Goal: Use online tool/utility: Utilize a website feature to perform a specific function

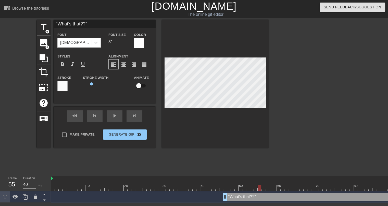
click at [72, 23] on input ""What's that??"" at bounding box center [105, 24] width 102 height 8
type input "DRAFT! 9/3!!!"
click at [93, 41] on icon at bounding box center [95, 42] width 5 height 5
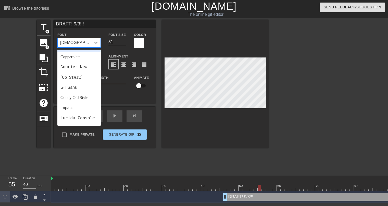
scroll to position [102, 0]
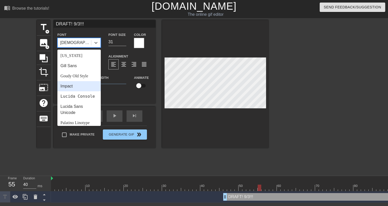
click at [71, 85] on div "Impact" at bounding box center [78, 86] width 43 height 10
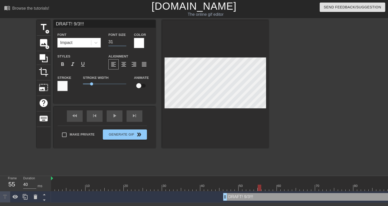
drag, startPoint x: 113, startPoint y: 41, endPoint x: 106, endPoint y: 41, distance: 6.4
click at [106, 41] on div "Font Size 31" at bounding box center [117, 40] width 25 height 17
type input "40"
click at [139, 42] on div at bounding box center [139, 43] width 10 height 10
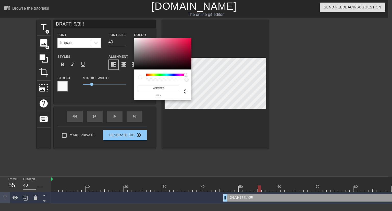
click at [185, 74] on div at bounding box center [166, 74] width 41 height 3
type input "#CF0236"
click at [191, 44] on div at bounding box center [162, 54] width 57 height 32
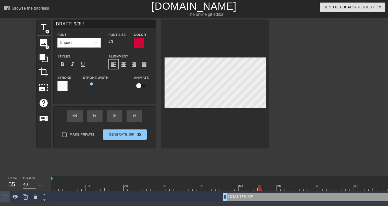
click at [63, 88] on div at bounding box center [62, 86] width 10 height 10
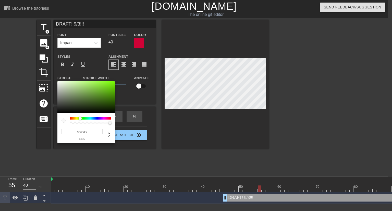
click at [80, 118] on div at bounding box center [90, 118] width 41 height 3
drag, startPoint x: 103, startPoint y: 93, endPoint x: 123, endPoint y: 75, distance: 26.4
click at [123, 76] on div "#79FF00 hex" at bounding box center [196, 105] width 392 height 211
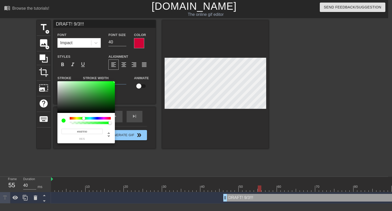
type input "#10FF00"
click at [83, 117] on div at bounding box center [82, 118] width 3 height 3
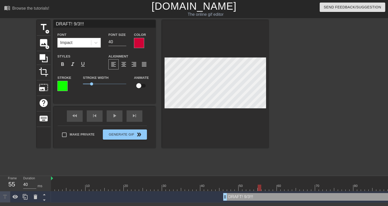
click at [138, 43] on div at bounding box center [139, 43] width 10 height 10
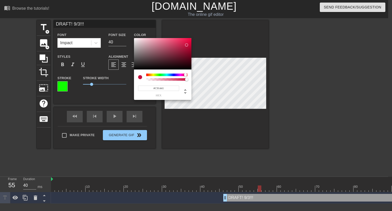
type input "#CB1441"
drag, startPoint x: 187, startPoint y: 49, endPoint x: 186, endPoint y: 44, distance: 5.0
click at [186, 44] on div at bounding box center [162, 54] width 57 height 32
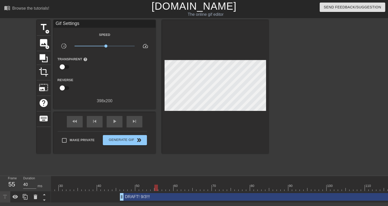
scroll to position [0, 109]
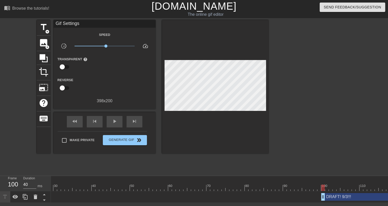
type input "30"
drag, startPoint x: 116, startPoint y: 197, endPoint x: 338, endPoint y: 189, distance: 221.4
click at [338, 189] on div "10 20 30 40 50 60 70 80 90 100 110 120 130 140 150 160" at bounding box center [219, 189] width 337 height 27
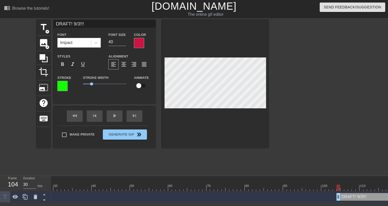
click at [140, 86] on input "checkbox" at bounding box center [138, 86] width 29 height 10
checkbox input "true"
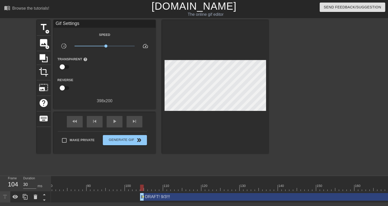
scroll to position [0, 305]
drag, startPoint x: 141, startPoint y: 196, endPoint x: 202, endPoint y: 194, distance: 60.5
click at [202, 194] on div "DRAFT! 9/3!!! drag_handle drag_handle lens" at bounding box center [191, 197] width 891 height 8
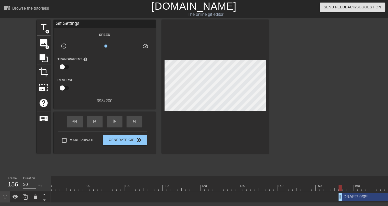
drag, startPoint x: 141, startPoint y: 198, endPoint x: 339, endPoint y: 190, distance: 197.2
click at [339, 190] on div "10 20 30 40 50 60 70 80 90 100 110 120 130 140 150 160" at bounding box center [219, 189] width 337 height 27
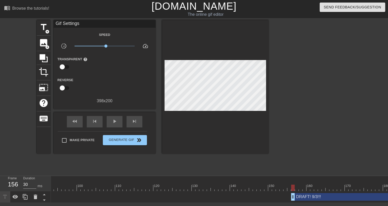
scroll to position [0, 423]
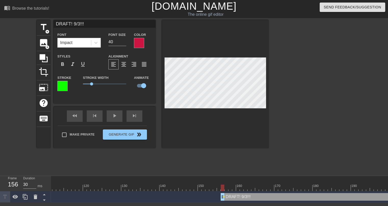
click at [213, 54] on div at bounding box center [215, 84] width 107 height 128
click at [226, 187] on div at bounding box center [73, 188] width 891 height 6
click at [230, 187] on div at bounding box center [73, 188] width 891 height 6
click at [234, 187] on div at bounding box center [73, 188] width 891 height 6
click at [239, 188] on div at bounding box center [73, 188] width 891 height 6
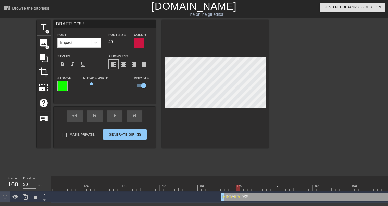
click at [242, 188] on div at bounding box center [73, 188] width 891 height 6
click at [222, 189] on div at bounding box center [73, 188] width 891 height 6
click at [226, 187] on div at bounding box center [73, 188] width 891 height 6
click at [221, 186] on div at bounding box center [73, 188] width 891 height 6
click at [226, 187] on div at bounding box center [73, 188] width 891 height 6
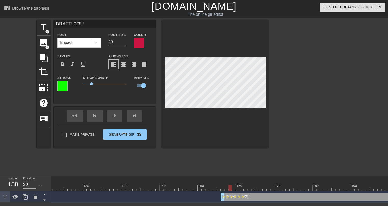
click at [229, 186] on div at bounding box center [73, 188] width 891 height 6
click at [225, 187] on div at bounding box center [73, 188] width 891 height 6
click at [229, 186] on div at bounding box center [73, 188] width 891 height 6
click at [234, 187] on div at bounding box center [73, 188] width 891 height 6
click at [228, 187] on div at bounding box center [73, 188] width 891 height 6
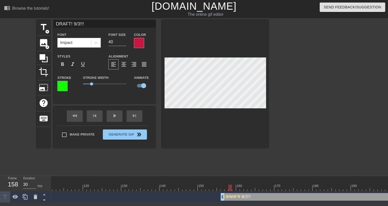
click at [234, 187] on div at bounding box center [73, 188] width 891 height 6
click at [239, 188] on div at bounding box center [73, 188] width 891 height 6
click at [234, 186] on div at bounding box center [73, 188] width 891 height 6
click at [238, 187] on div at bounding box center [73, 188] width 891 height 6
click at [241, 187] on div at bounding box center [73, 188] width 891 height 6
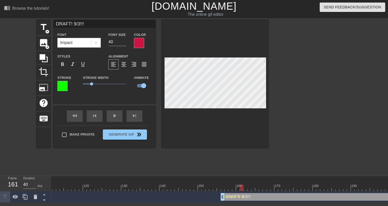
click at [238, 189] on div at bounding box center [73, 188] width 891 height 6
click at [242, 187] on div at bounding box center [73, 188] width 891 height 6
click at [245, 187] on div at bounding box center [73, 188] width 891 height 6
click at [249, 187] on div at bounding box center [73, 188] width 891 height 6
click at [253, 188] on div at bounding box center [73, 188] width 891 height 6
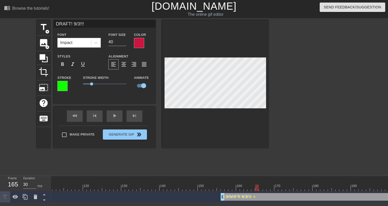
click at [257, 188] on div at bounding box center [73, 188] width 891 height 6
click at [262, 188] on div at bounding box center [73, 188] width 891 height 6
type input "30"
click at [265, 189] on div at bounding box center [73, 188] width 891 height 6
click at [87, 160] on div "title add_circle image add_circle crop photo_size_select_large help keyboard DR…" at bounding box center [153, 96] width 232 height 153
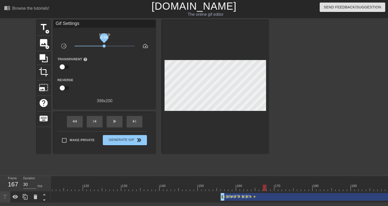
click at [104, 45] on span "x0.966" at bounding box center [103, 46] width 3 height 3
click at [116, 141] on span "Generate Gif double_arrow" at bounding box center [125, 140] width 40 height 6
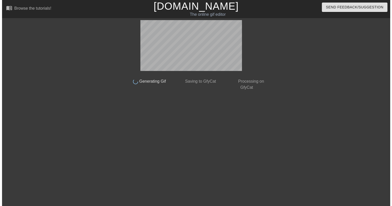
scroll to position [0, 0]
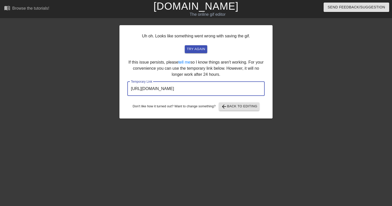
click at [191, 88] on input "[URL][DOMAIN_NAME]" at bounding box center [195, 89] width 137 height 14
click at [190, 87] on input "[URL][DOMAIN_NAME]" at bounding box center [195, 89] width 137 height 14
drag, startPoint x: 239, startPoint y: 88, endPoint x: 116, endPoint y: 88, distance: 122.9
click at [116, 88] on div "Uh oh. Looks like something went wrong with saving the gif. try again If this i…" at bounding box center [196, 96] width 392 height 153
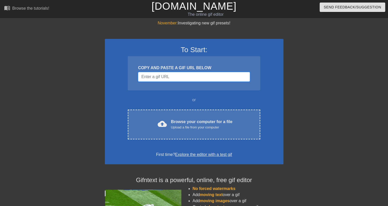
click at [176, 79] on input "Username" at bounding box center [194, 77] width 112 height 10
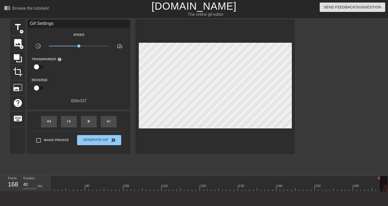
scroll to position [0, 306]
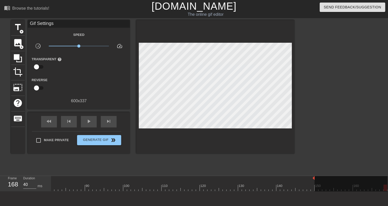
drag, startPoint x: 385, startPoint y: 179, endPoint x: 313, endPoint y: 183, distance: 72.5
click at [313, 183] on div "10 20 30 40 50 60 70 80 90 100 110 120 130 140 150 160" at bounding box center [66, 183] width 642 height 15
drag, startPoint x: 313, startPoint y: 179, endPoint x: 268, endPoint y: 182, distance: 45.0
click at [268, 182] on div "10 20 30 40 50 60 70 80 90 100 110 120 130 140 150 160" at bounding box center [66, 183] width 642 height 15
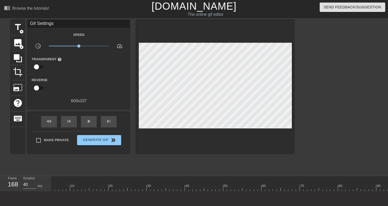
scroll to position [0, 0]
click at [88, 126] on div "play_arrow" at bounding box center [89, 121] width 16 height 11
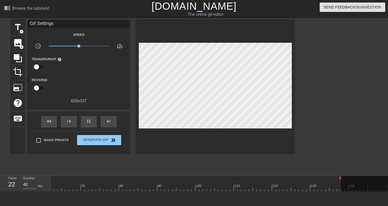
scroll to position [0, 235]
drag, startPoint x: 339, startPoint y: 179, endPoint x: 308, endPoint y: 177, distance: 30.6
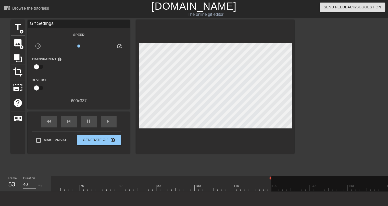
drag, startPoint x: 308, startPoint y: 179, endPoint x: 269, endPoint y: 181, distance: 38.5
drag, startPoint x: 79, startPoint y: 46, endPoint x: 73, endPoint y: 46, distance: 5.9
click at [73, 46] on span "x0.631" at bounding box center [72, 46] width 3 height 3
drag, startPoint x: 73, startPoint y: 46, endPoint x: 76, endPoint y: 47, distance: 3.5
click at [76, 47] on span "x0.813" at bounding box center [75, 46] width 3 height 3
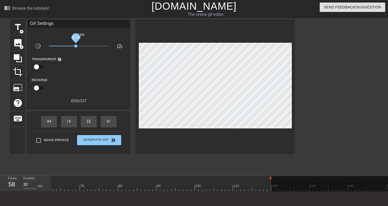
click at [76, 46] on span "x0.794" at bounding box center [75, 46] width 3 height 3
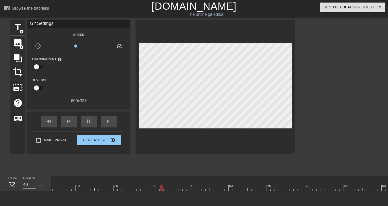
scroll to position [0, 0]
click at [19, 30] on span "title" at bounding box center [18, 27] width 10 height 10
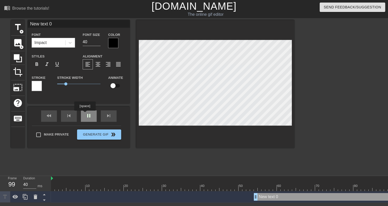
click at [88, 116] on div "pause" at bounding box center [89, 116] width 16 height 11
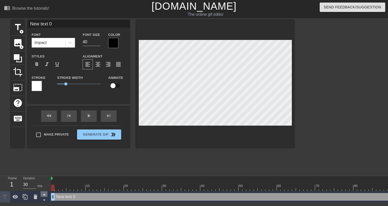
drag, startPoint x: 256, startPoint y: 199, endPoint x: 43, endPoint y: 192, distance: 213.0
click at [43, 192] on div "Frame 1 Duration 30 ms 10 20 30 40 50 60 70 80 90 100 110 120 130 140 150" at bounding box center [194, 189] width 388 height 27
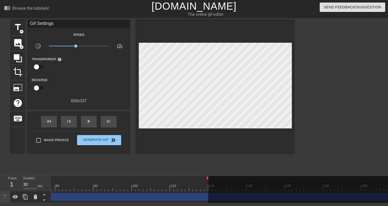
scroll to position [0, 306]
drag, startPoint x: 384, startPoint y: 196, endPoint x: 352, endPoint y: 201, distance: 32.7
click at [352, 201] on div at bounding box center [293, 191] width 187 height 31
drag, startPoint x: 385, startPoint y: 197, endPoint x: 351, endPoint y: 201, distance: 33.9
click at [355, 200] on div at bounding box center [293, 191] width 187 height 31
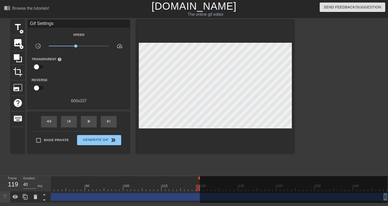
click at [291, 197] on div at bounding box center [293, 191] width 187 height 31
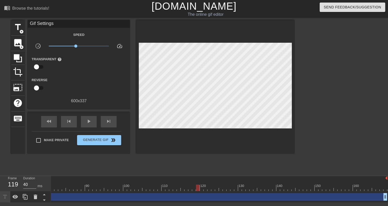
scroll to position [0, 303]
drag, startPoint x: 198, startPoint y: 178, endPoint x: 386, endPoint y: 174, distance: 188.2
click at [386, 174] on div "menu_book Browse the tutorials! Gifntext.com The online gif editor Send Feedbac…" at bounding box center [194, 101] width 388 height 203
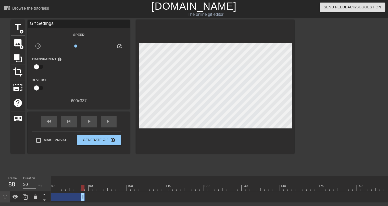
drag, startPoint x: 386, startPoint y: 195, endPoint x: 81, endPoint y: 199, distance: 305.4
click at [20, 31] on span "add_circle" at bounding box center [21, 32] width 4 height 4
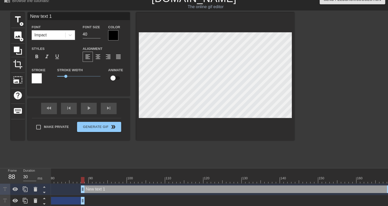
scroll to position [12, 0]
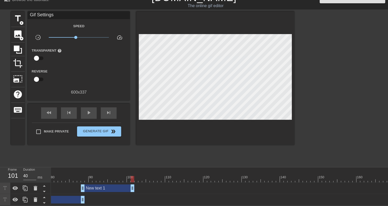
drag, startPoint x: 386, startPoint y: 185, endPoint x: 112, endPoint y: 188, distance: 273.6
type input "30"
drag, startPoint x: 84, startPoint y: 186, endPoint x: 56, endPoint y: 187, distance: 27.5
click at [18, 17] on span "title" at bounding box center [18, 19] width 10 height 10
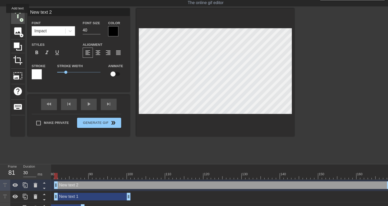
click at [18, 17] on span "title" at bounding box center [18, 16] width 10 height 10
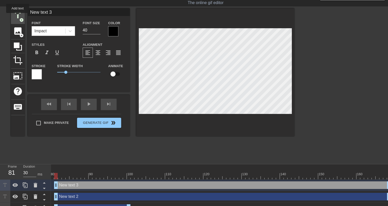
click at [18, 17] on span "title" at bounding box center [18, 16] width 10 height 10
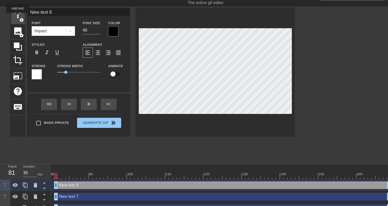
click at [18, 17] on span "title" at bounding box center [18, 16] width 10 height 10
type input "New text 10"
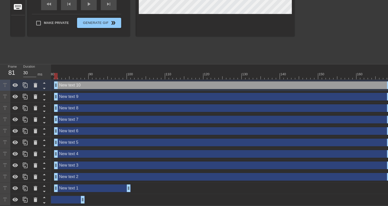
scroll to position [115, 0]
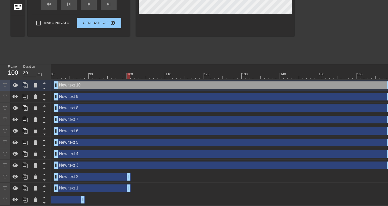
drag, startPoint x: 386, startPoint y: 174, endPoint x: 127, endPoint y: 174, distance: 259.5
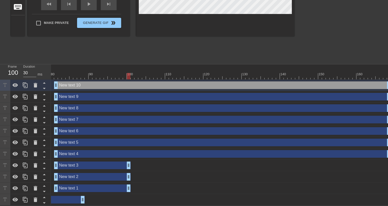
drag, startPoint x: 386, startPoint y: 162, endPoint x: 124, endPoint y: 166, distance: 261.6
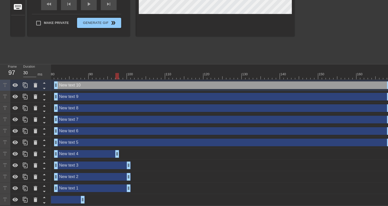
drag, startPoint x: 386, startPoint y: 151, endPoint x: 114, endPoint y: 152, distance: 272.0
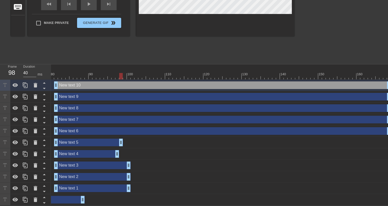
drag, startPoint x: 386, startPoint y: 140, endPoint x: 119, endPoint y: 142, distance: 267.2
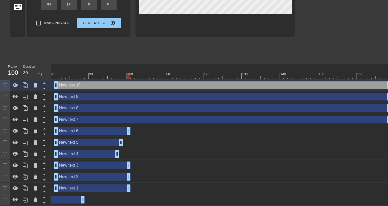
drag, startPoint x: 386, startPoint y: 131, endPoint x: 128, endPoint y: 131, distance: 258.5
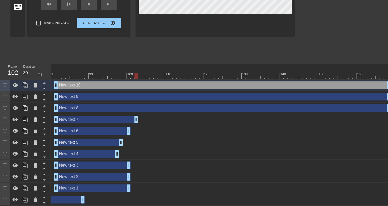
drag, startPoint x: 387, startPoint y: 117, endPoint x: 136, endPoint y: 119, distance: 250.9
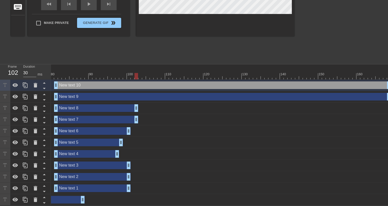
drag, startPoint x: 387, startPoint y: 105, endPoint x: 135, endPoint y: 104, distance: 251.9
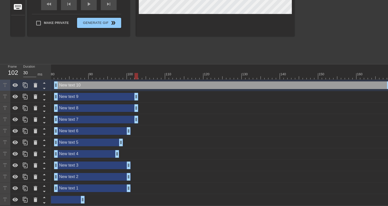
drag, startPoint x: 387, startPoint y: 94, endPoint x: 136, endPoint y: 95, distance: 251.4
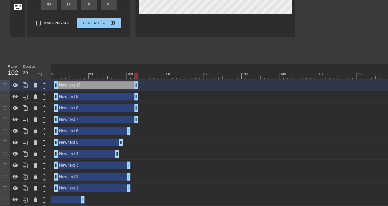
drag, startPoint x: 386, startPoint y: 84, endPoint x: 135, endPoint y: 86, distance: 250.9
click at [135, 86] on div "New text 10 drag_handle drag_handle" at bounding box center [69, 85] width 642 height 11
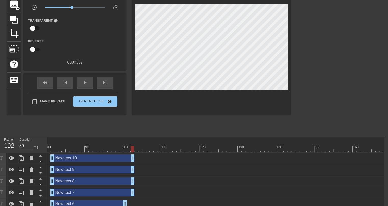
scroll to position [0, 303]
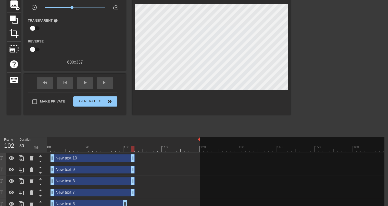
drag, startPoint x: 385, startPoint y: 139, endPoint x: 197, endPoint y: 139, distance: 188.6
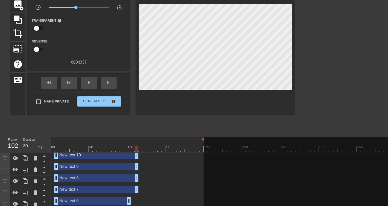
scroll to position [4, 303]
click at [199, 125] on div "title add_circle image add_circle crop photo_size_select_large help keyboard Gi…" at bounding box center [152, 57] width 283 height 153
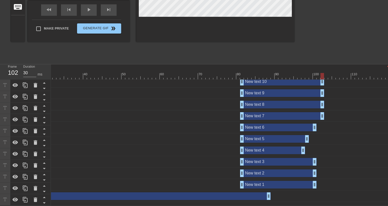
scroll to position [4, 0]
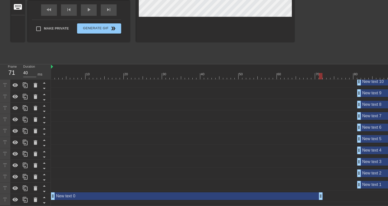
type input "30"
drag, startPoint x: 385, startPoint y: 192, endPoint x: 317, endPoint y: 195, distance: 67.4
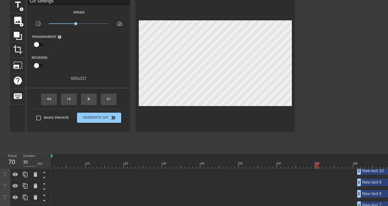
scroll to position [0, 0]
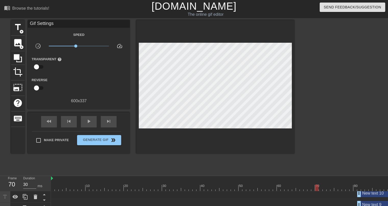
click at [50, 22] on div "Gif Settings" at bounding box center [79, 24] width 102 height 8
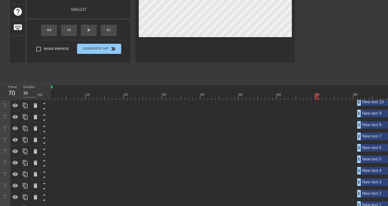
scroll to position [115, 0]
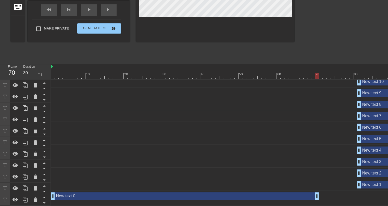
click at [115, 193] on div "New text 0 drag_handle drag_handle" at bounding box center [185, 197] width 268 height 8
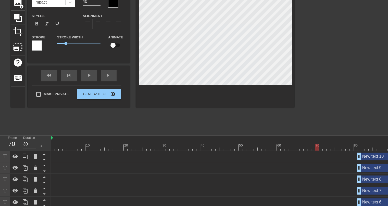
scroll to position [0, 0]
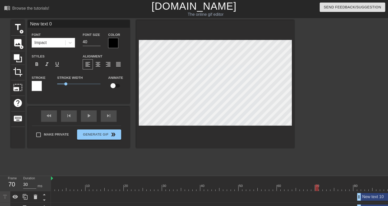
click at [50, 23] on input "New text 0" at bounding box center [79, 24] width 102 height 8
click at [71, 24] on input "Next Nomination: P. Mahomes" at bounding box center [79, 24] width 102 height 8
type input "Next Nomination: Patrick Mahomes"
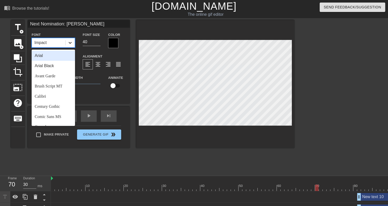
click at [71, 42] on icon at bounding box center [70, 43] width 3 height 2
click at [46, 56] on div "Arial" at bounding box center [53, 56] width 43 height 10
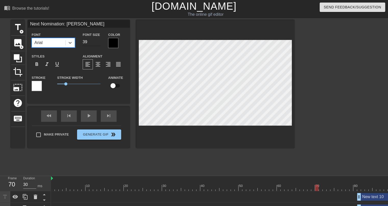
click at [97, 43] on input "39" at bounding box center [92, 42] width 18 height 8
click at [97, 43] on input "38" at bounding box center [92, 42] width 18 height 8
click at [97, 43] on input "37" at bounding box center [92, 42] width 18 height 8
click at [97, 43] on input "36" at bounding box center [92, 42] width 18 height 8
click at [97, 43] on input "35" at bounding box center [92, 42] width 18 height 8
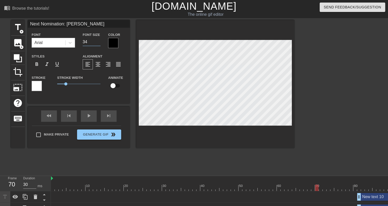
click at [97, 43] on input "34" at bounding box center [92, 42] width 18 height 8
click at [97, 43] on input "33" at bounding box center [92, 42] width 18 height 8
click at [97, 43] on input "32" at bounding box center [92, 42] width 18 height 8
click at [97, 43] on input "31" at bounding box center [92, 42] width 18 height 8
click at [97, 43] on input "30" at bounding box center [92, 42] width 18 height 8
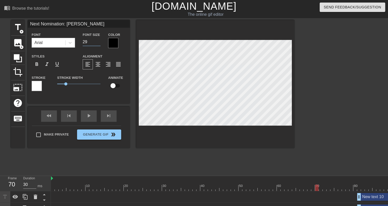
click at [97, 43] on input "29" at bounding box center [92, 42] width 18 height 8
click at [98, 43] on input "28" at bounding box center [92, 42] width 18 height 8
click at [98, 43] on input "27" at bounding box center [92, 42] width 18 height 8
type input "28"
click at [98, 41] on input "28" at bounding box center [92, 42] width 18 height 8
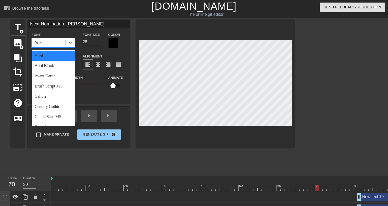
click at [71, 43] on icon at bounding box center [70, 42] width 5 height 5
click at [48, 95] on div "Calibri" at bounding box center [53, 97] width 43 height 10
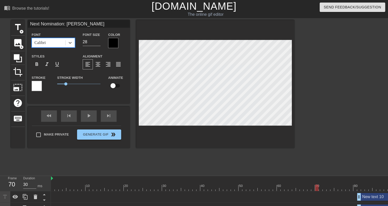
click at [111, 45] on div at bounding box center [113, 43] width 10 height 10
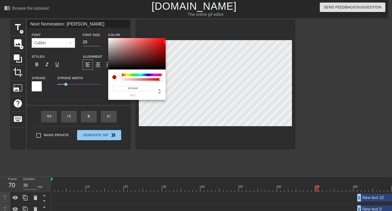
drag, startPoint x: 160, startPoint y: 44, endPoint x: 154, endPoint y: 49, distance: 7.2
click at [166, 42] on div "#E20000 hex" at bounding box center [196, 105] width 392 height 211
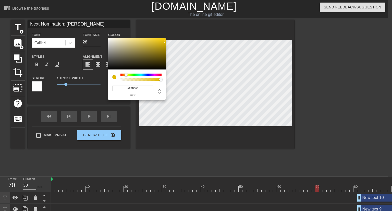
click at [126, 75] on div at bounding box center [140, 74] width 41 height 3
type input "#FFD100"
drag, startPoint x: 161, startPoint y: 40, endPoint x: 169, endPoint y: 36, distance: 9.1
click at [169, 36] on div "#FFD100 hex" at bounding box center [196, 105] width 392 height 211
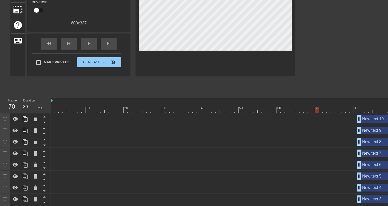
scroll to position [115, 0]
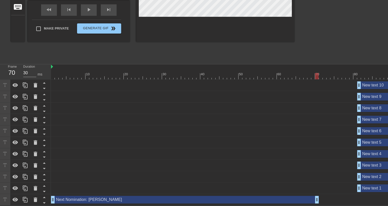
click at [109, 197] on div "Next Nomination: Patrick Mahomes drag_handle drag_handle" at bounding box center [185, 200] width 268 height 8
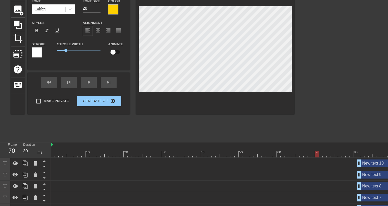
scroll to position [0, 0]
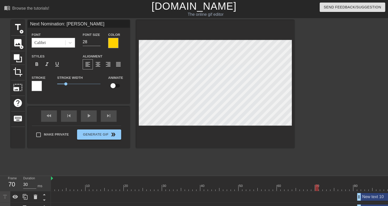
click at [38, 87] on div at bounding box center [37, 86] width 10 height 10
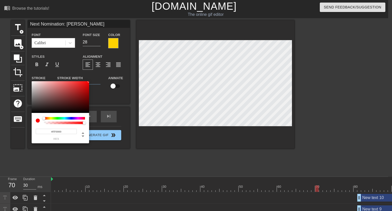
drag, startPoint x: 89, startPoint y: 86, endPoint x: 90, endPoint y: 81, distance: 5.7
click at [90, 81] on div "#FF0000 hex" at bounding box center [196, 105] width 392 height 211
type input "#D00000"
drag, startPoint x: 87, startPoint y: 87, endPoint x: 90, endPoint y: 87, distance: 3.6
click at [90, 87] on div "#D00000 hex" at bounding box center [196, 105] width 392 height 211
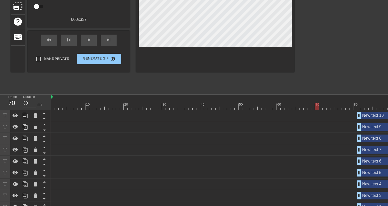
scroll to position [115, 0]
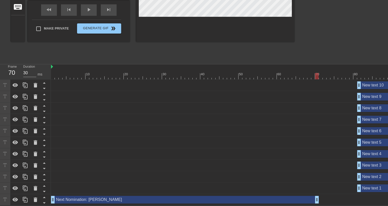
click at [97, 196] on div "Next Nomination: Patrick Mahomes drag_handle drag_handle" at bounding box center [185, 200] width 268 height 8
